Goal: Navigation & Orientation: Understand site structure

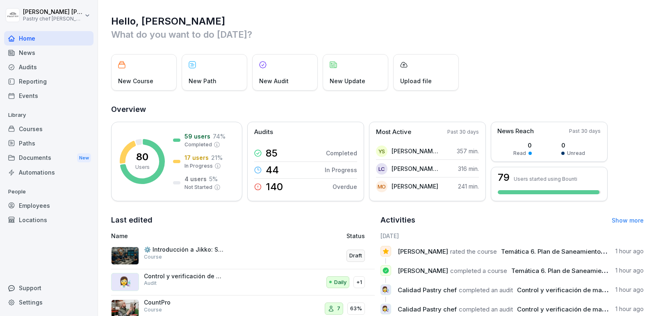
click at [27, 48] on div "News" at bounding box center [48, 53] width 89 height 14
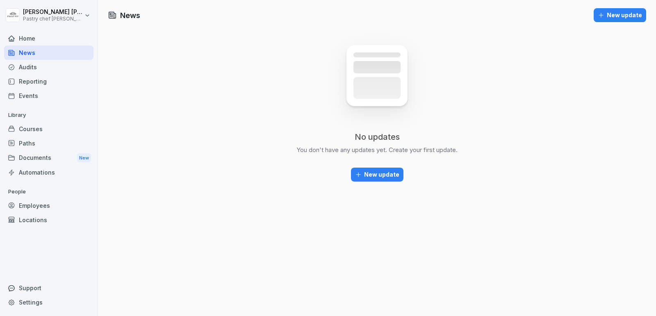
click at [31, 54] on div "News" at bounding box center [48, 53] width 89 height 14
click at [33, 71] on div "Audits" at bounding box center [48, 67] width 89 height 14
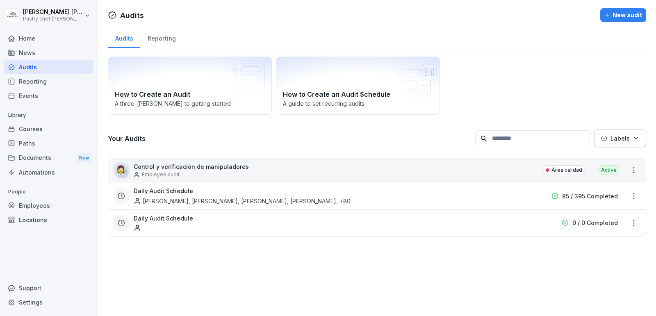
click at [37, 85] on div "Reporting" at bounding box center [48, 81] width 89 height 14
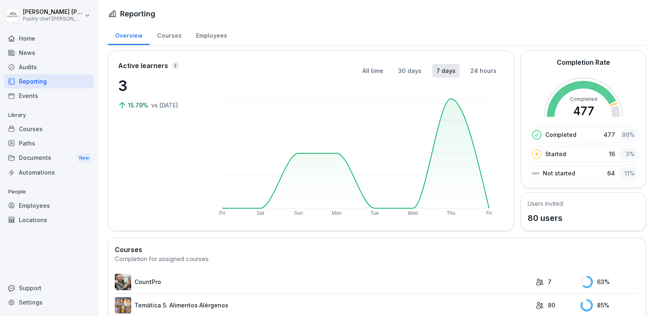
click at [168, 35] on div "Courses" at bounding box center [169, 34] width 39 height 21
